Goal: Task Accomplishment & Management: Use online tool/utility

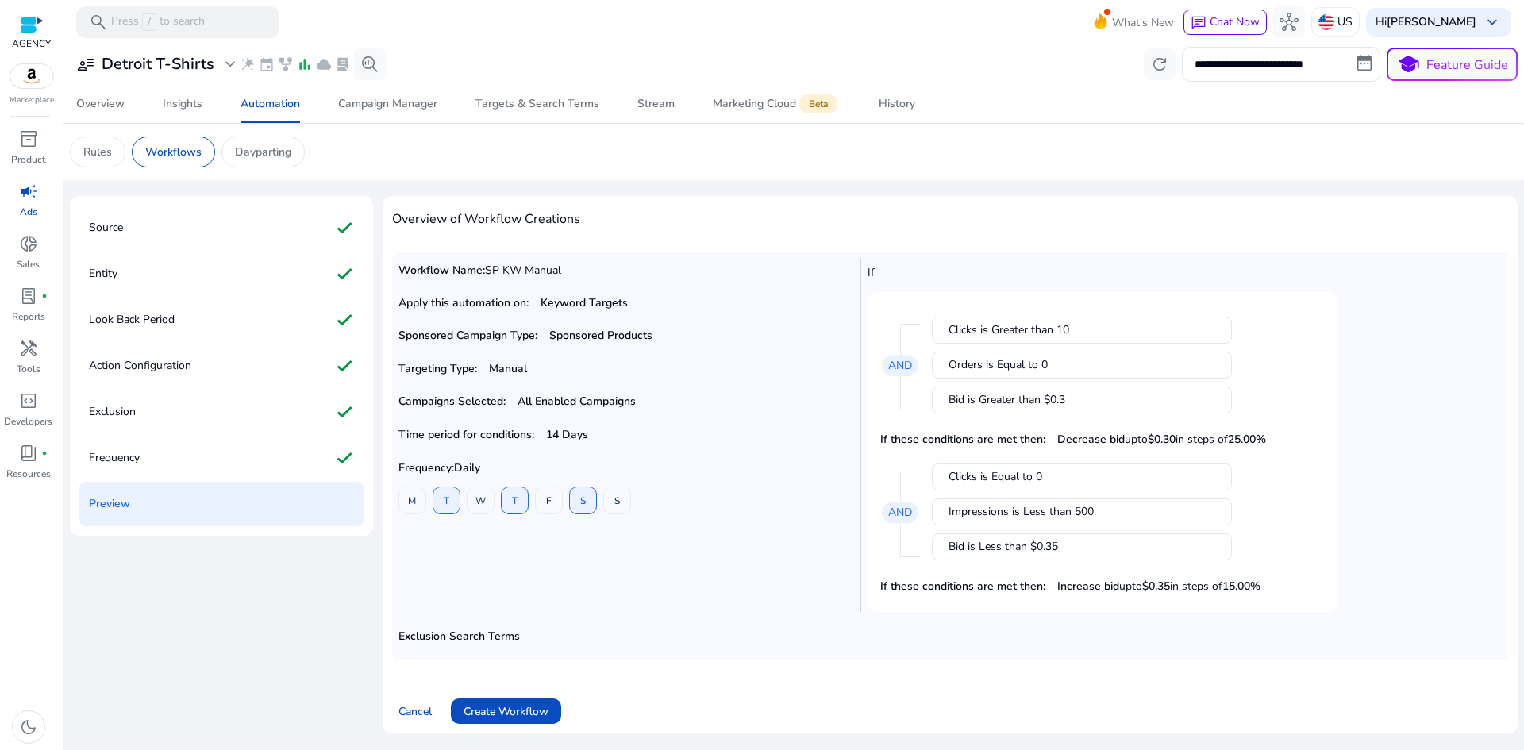
click at [16, 195] on div "campaign" at bounding box center [28, 191] width 44 height 25
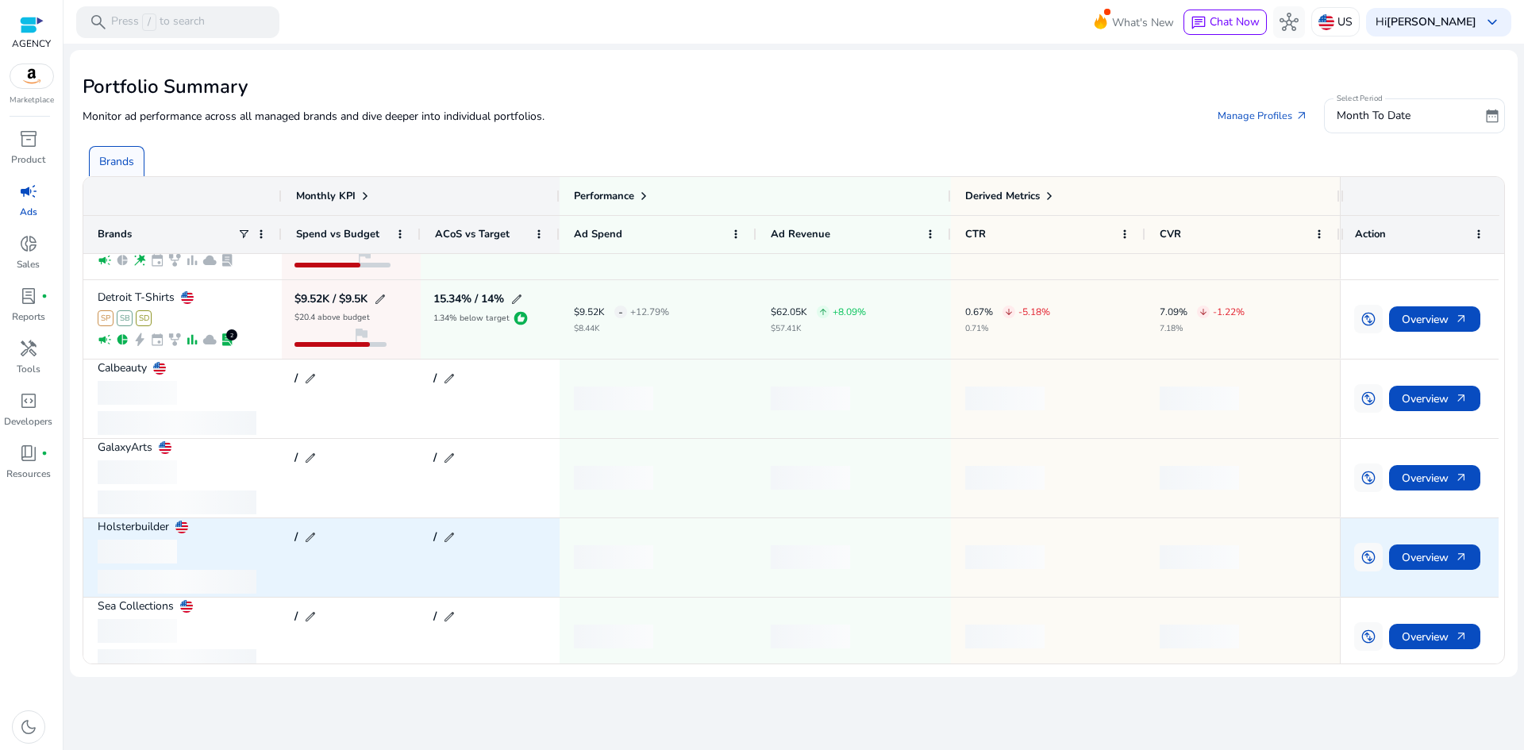
scroll to position [225, 0]
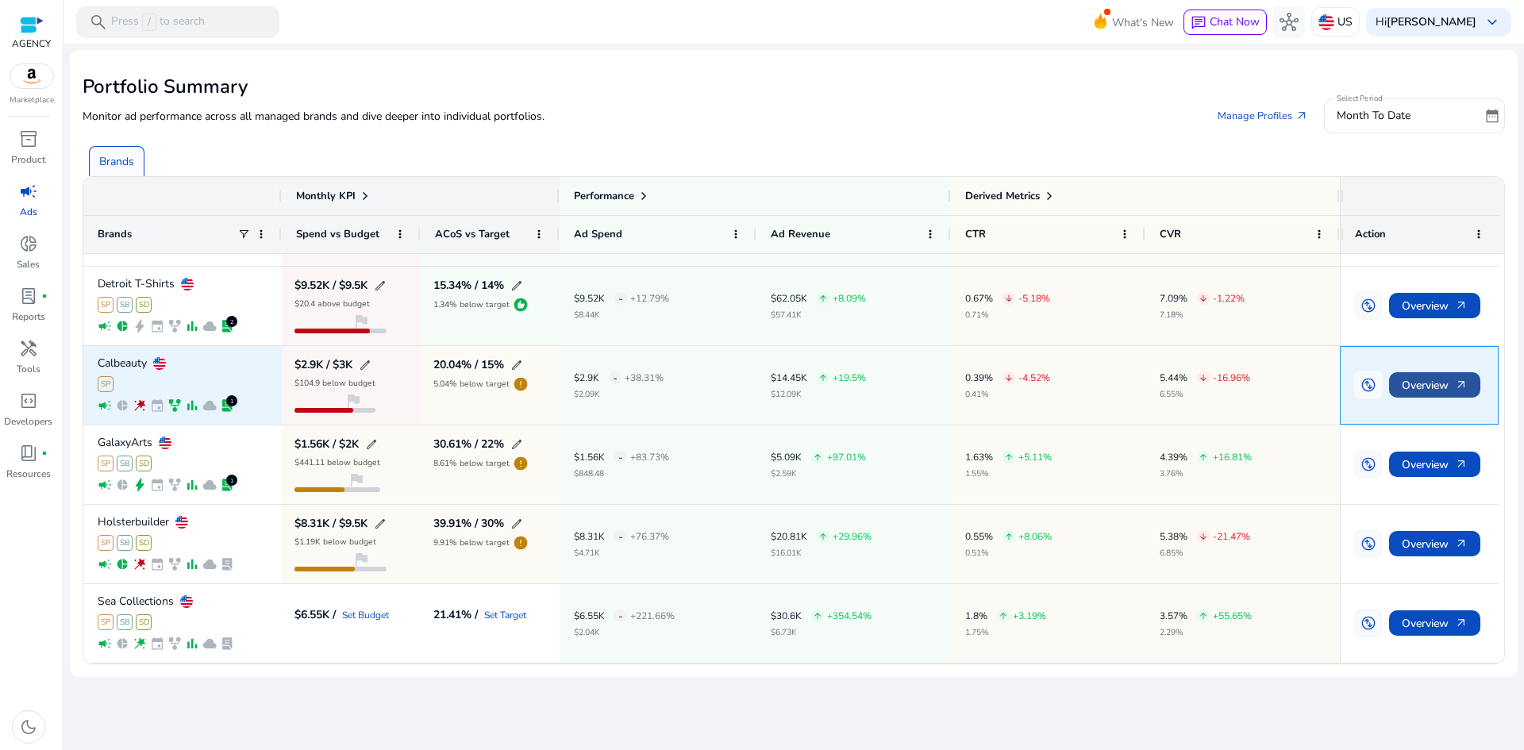
click at [1436, 380] on span "Overview arrow_outward" at bounding box center [1435, 385] width 66 height 33
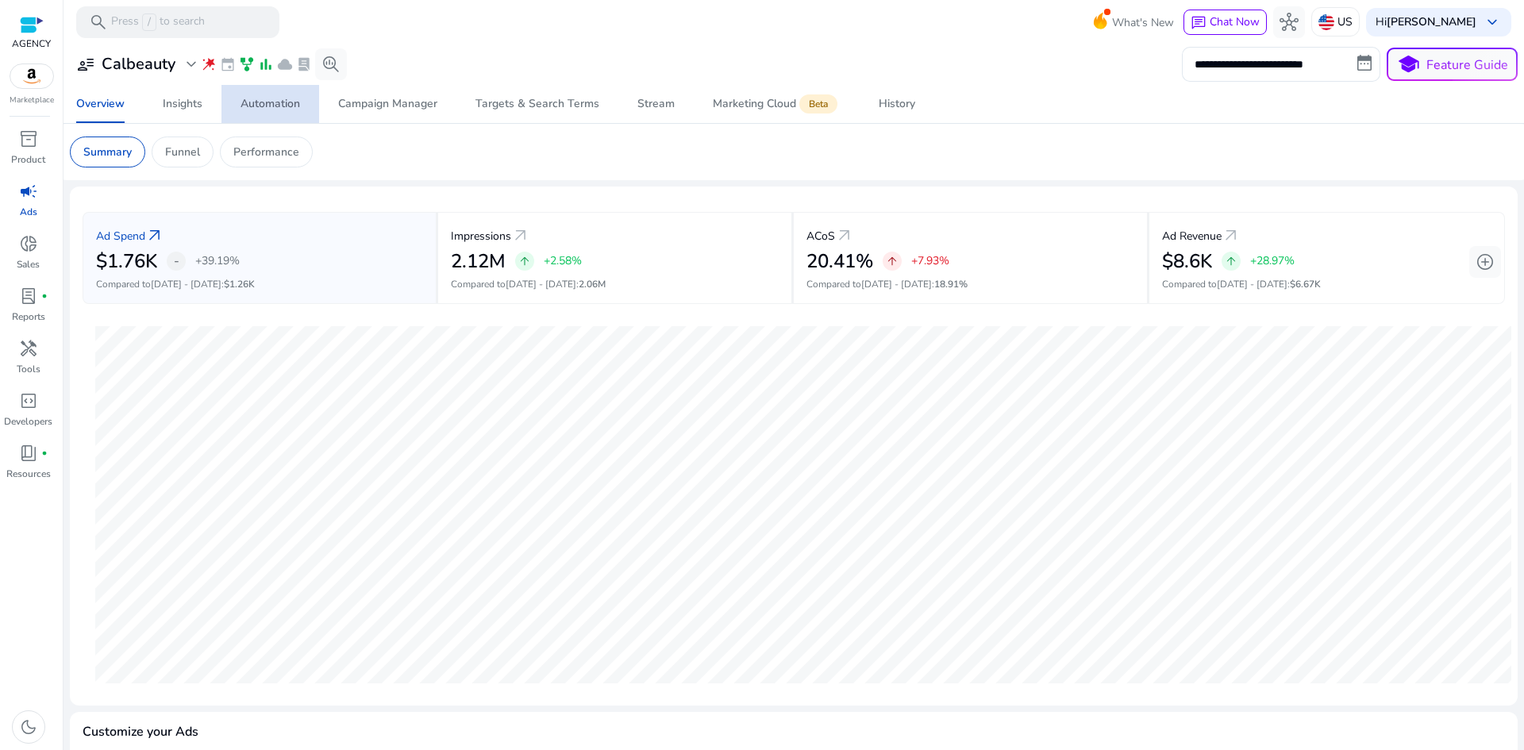
click at [262, 106] on div "Automation" at bounding box center [271, 103] width 60 height 11
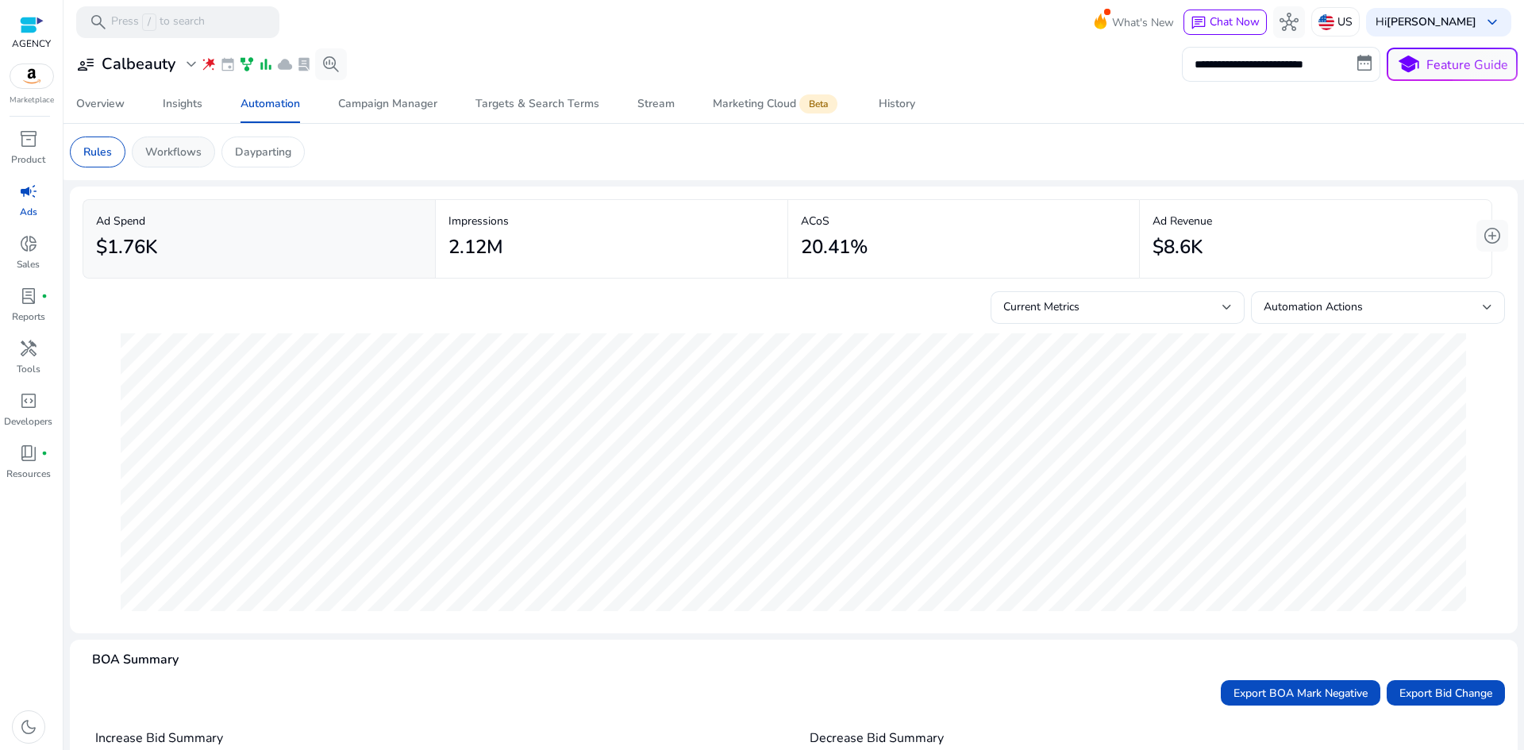
click at [179, 146] on p "Workflows" at bounding box center [173, 152] width 56 height 17
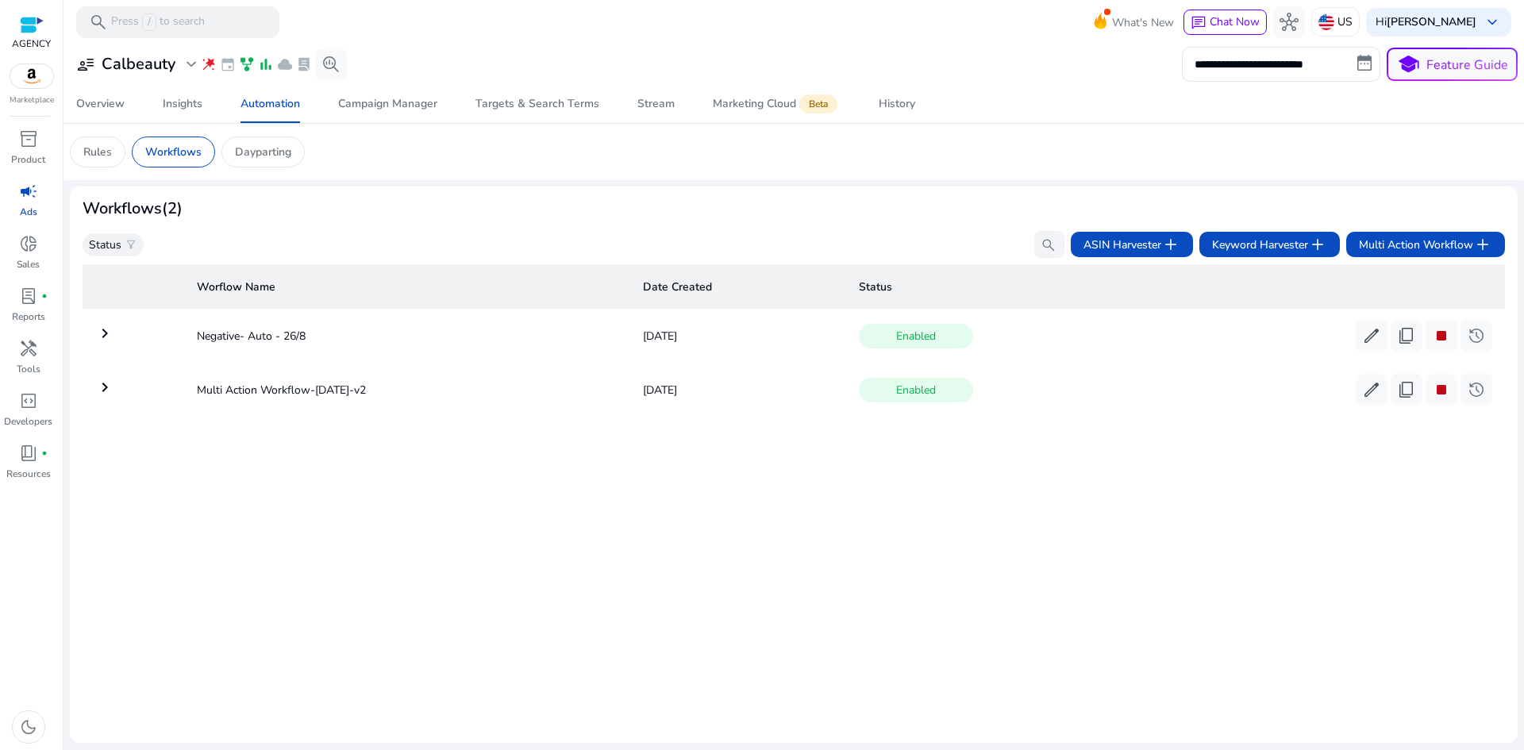
click at [106, 336] on mat-icon "keyboard_arrow_right" at bounding box center [104, 333] width 19 height 19
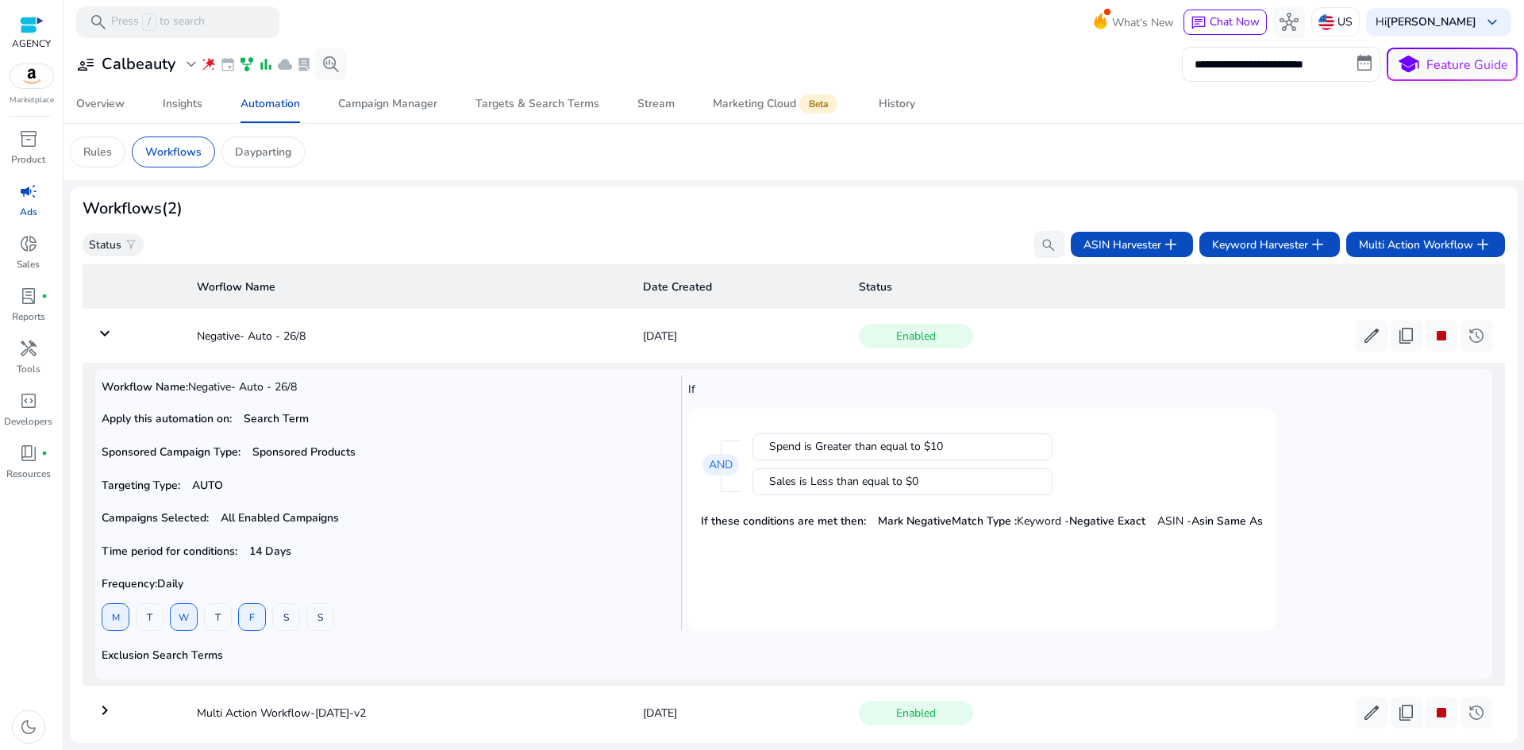
click at [141, 339] on td "keyboard_arrow_down" at bounding box center [134, 335] width 102 height 41
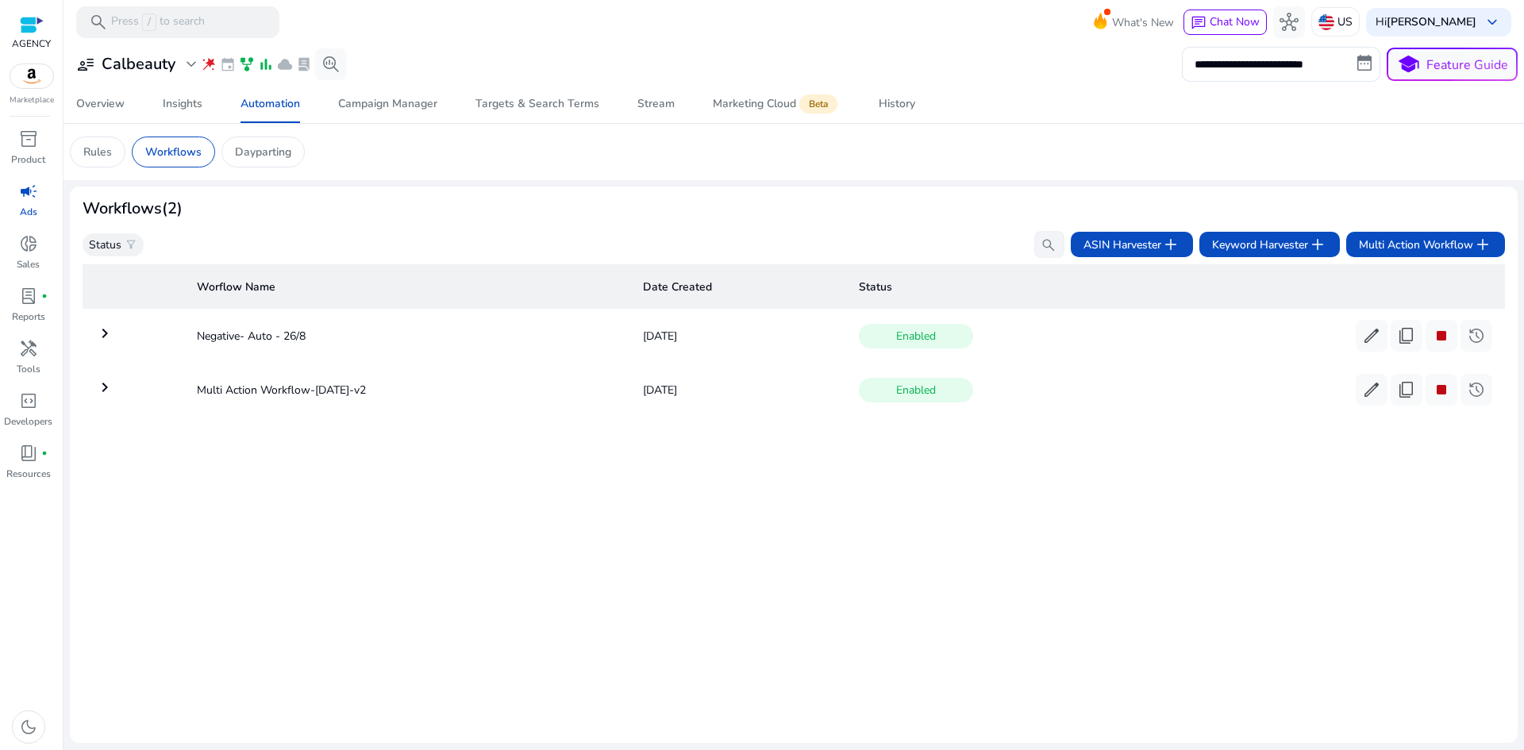
click at [156, 382] on td "keyboard_arrow_right" at bounding box center [134, 389] width 102 height 41
